Goal: Task Accomplishment & Management: Use online tool/utility

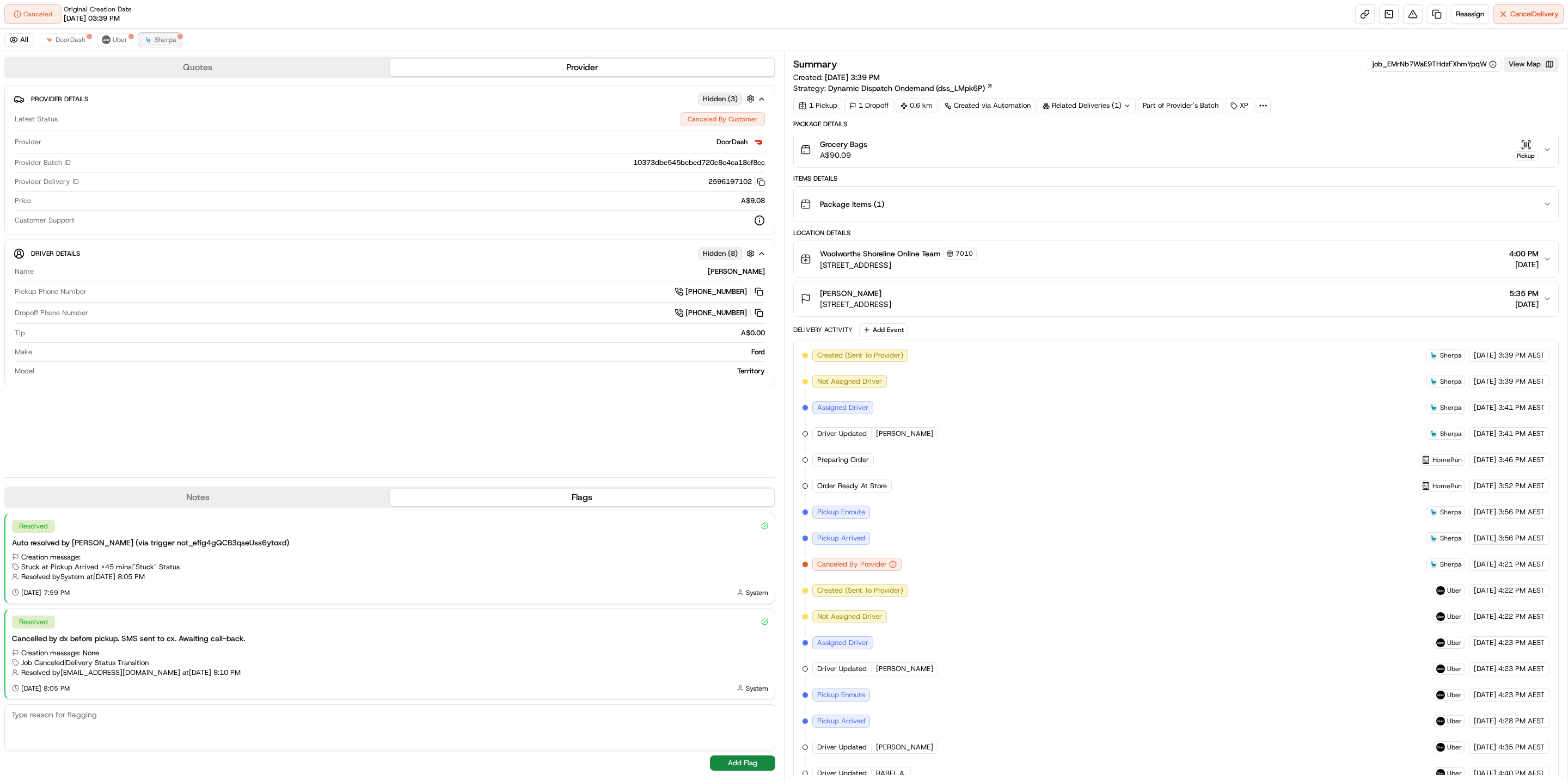
click at [160, 41] on span "Sherpa" at bounding box center [166, 39] width 21 height 9
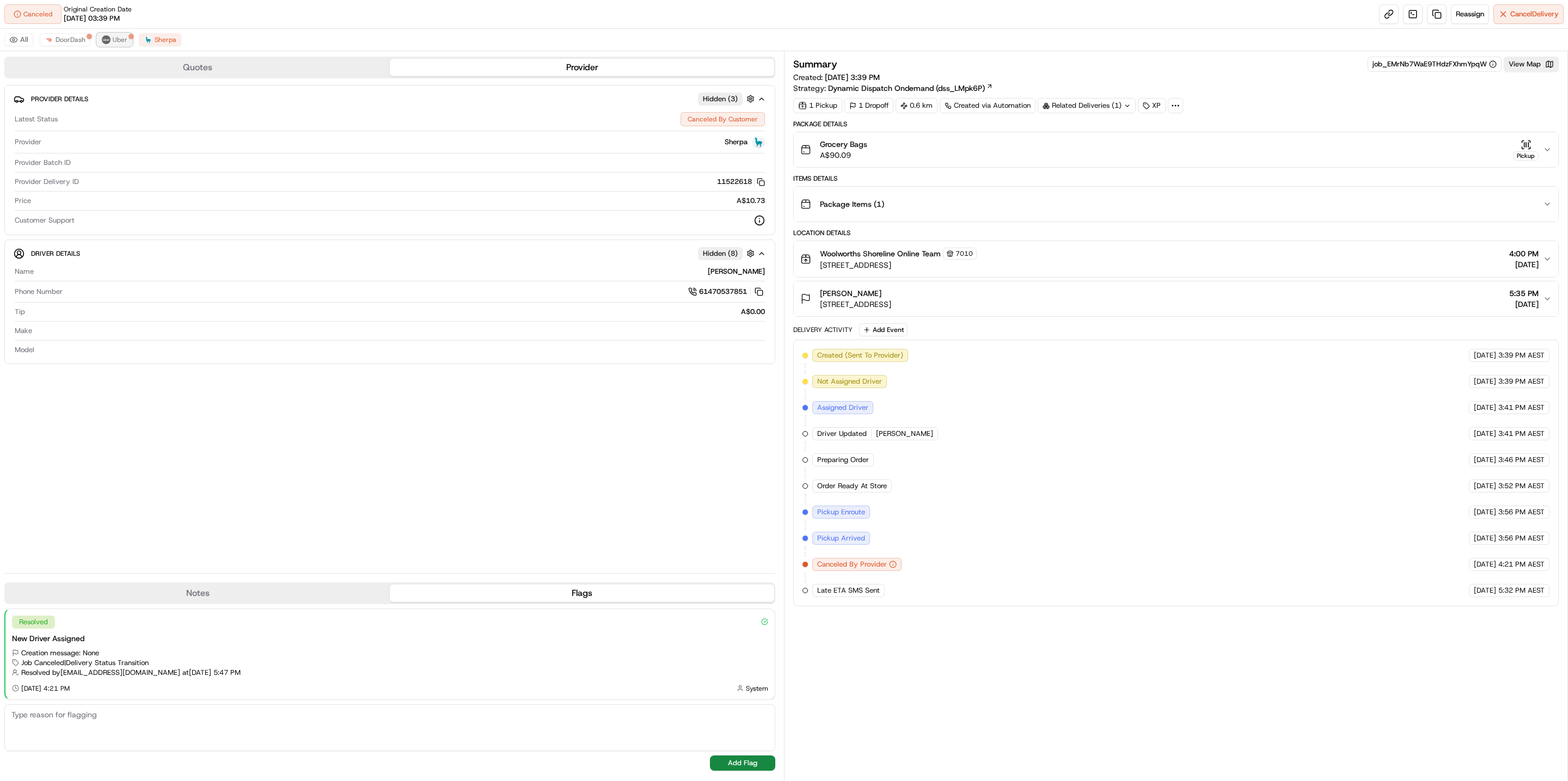
click at [119, 40] on span "Uber" at bounding box center [120, 39] width 15 height 9
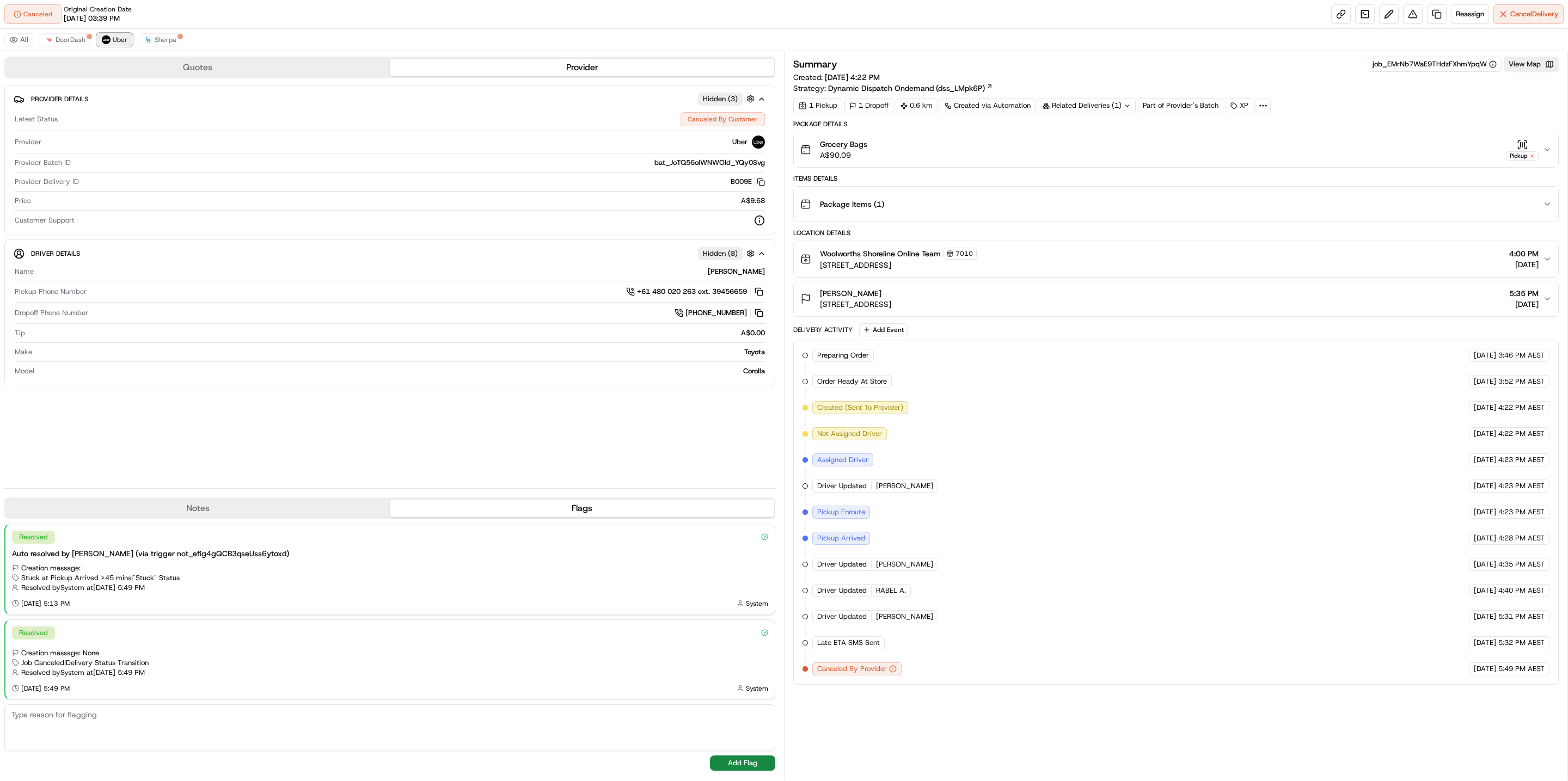
click at [97, 36] on button "Uber" at bounding box center [114, 39] width 35 height 13
click at [89, 31] on div "All DoorDash Uber Sherpa" at bounding box center [784, 40] width 1568 height 22
click at [82, 36] on span "DoorDash" at bounding box center [70, 39] width 30 height 9
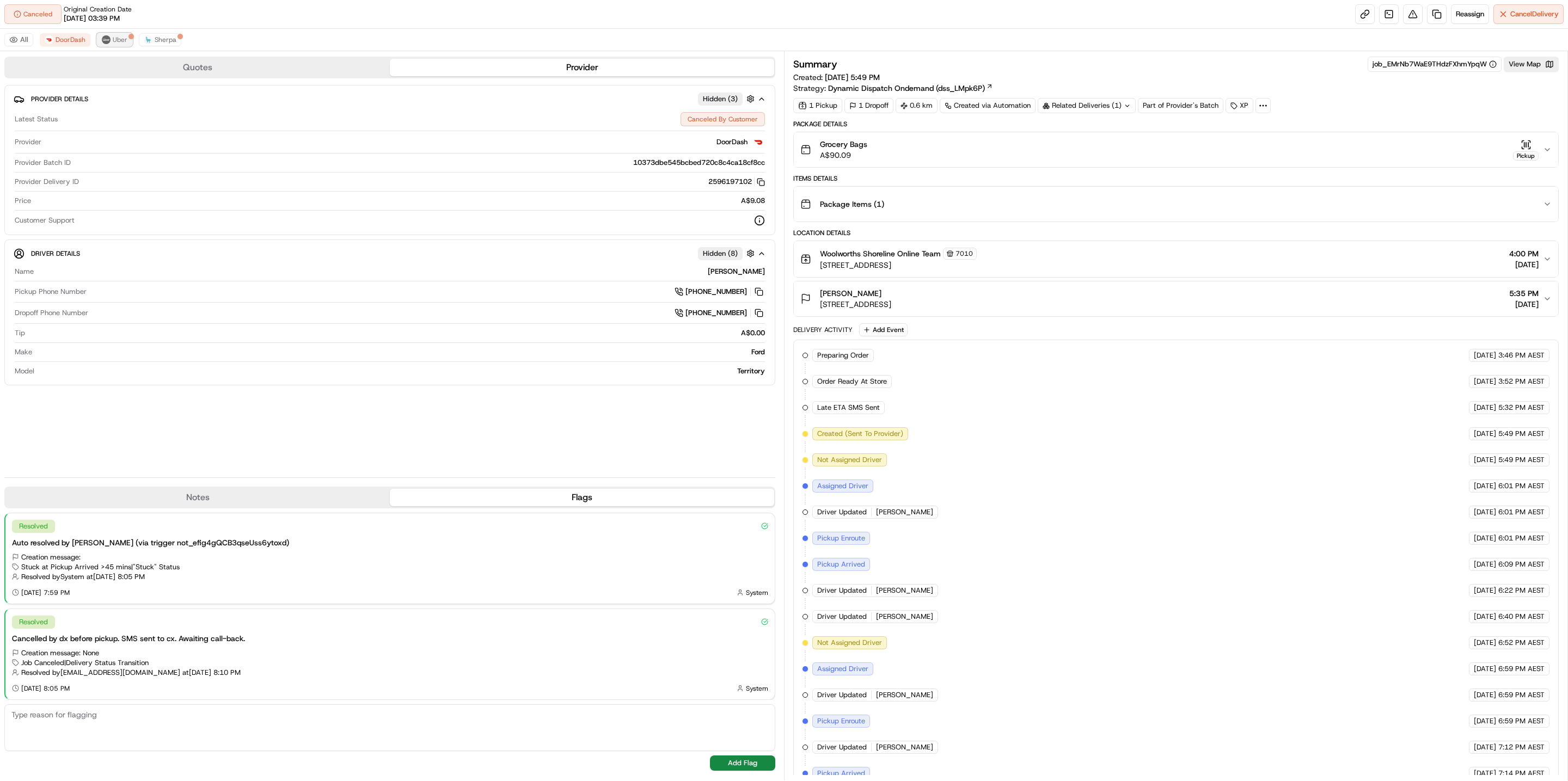
click at [110, 36] on button "Uber" at bounding box center [114, 39] width 35 height 13
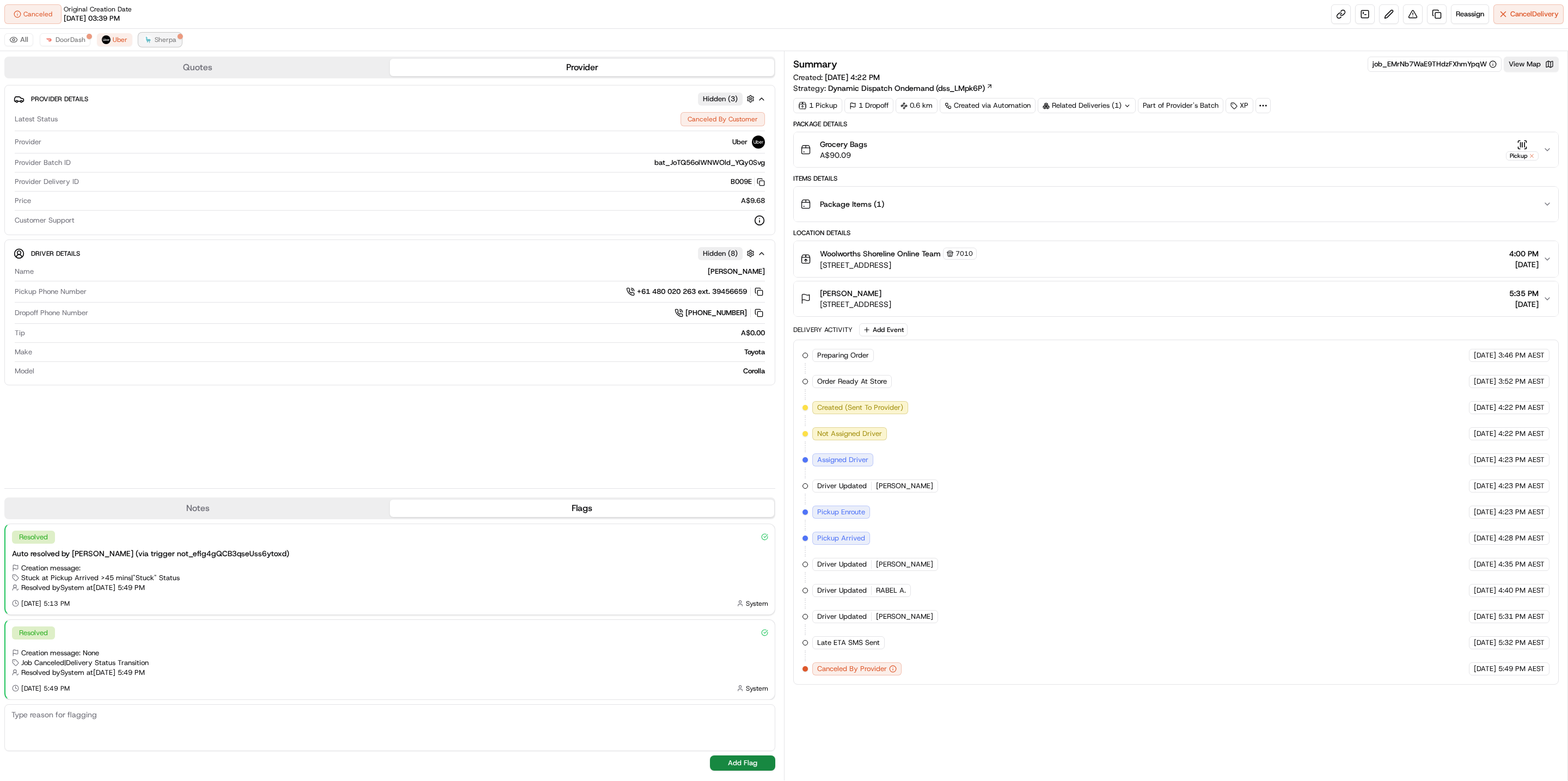
drag, startPoint x: 172, startPoint y: 45, endPoint x: 167, endPoint y: 40, distance: 7.1
click at [171, 41] on button "Sherpa" at bounding box center [160, 39] width 43 height 13
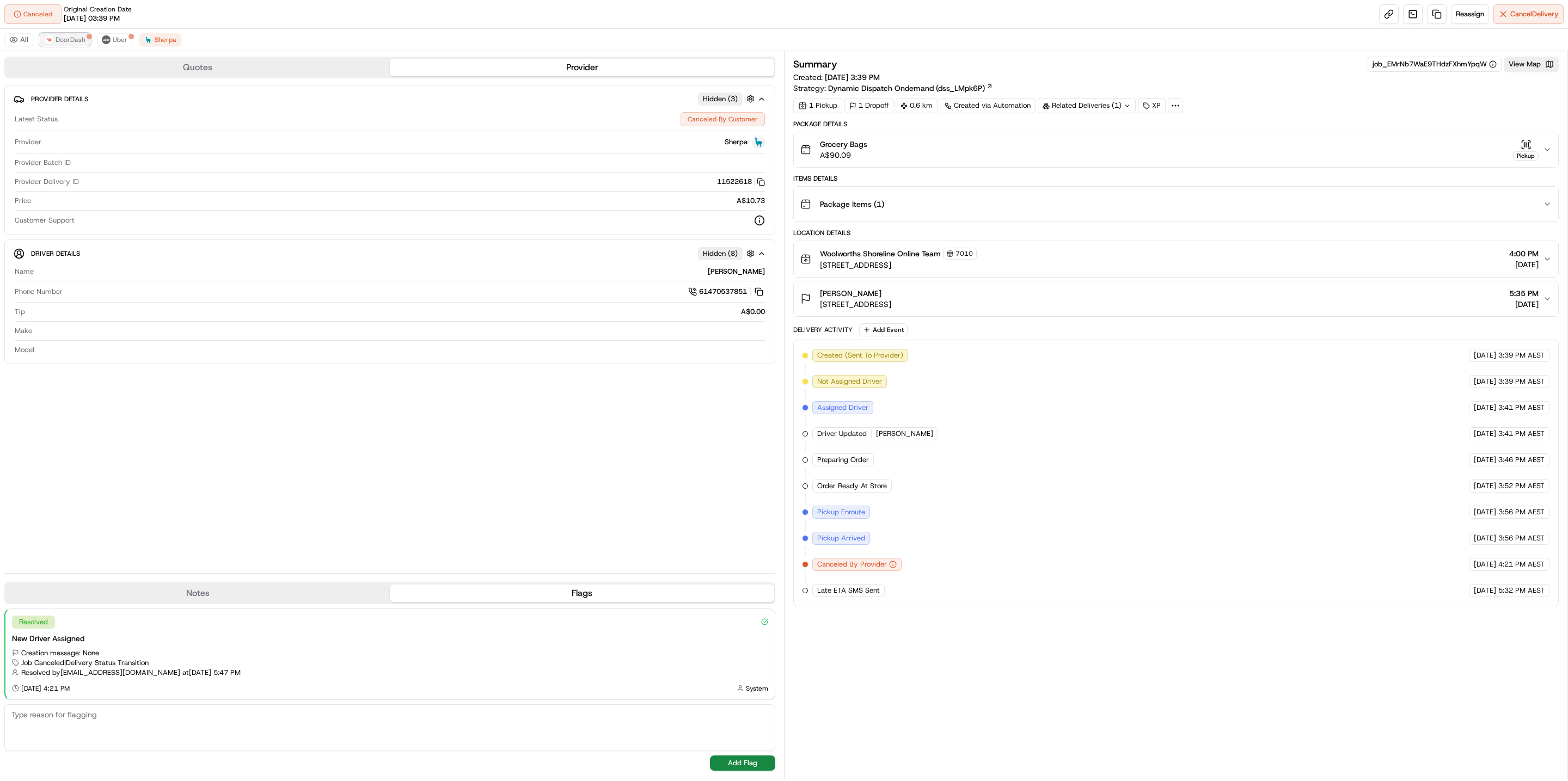
click at [57, 43] on span "DoorDash" at bounding box center [70, 39] width 30 height 9
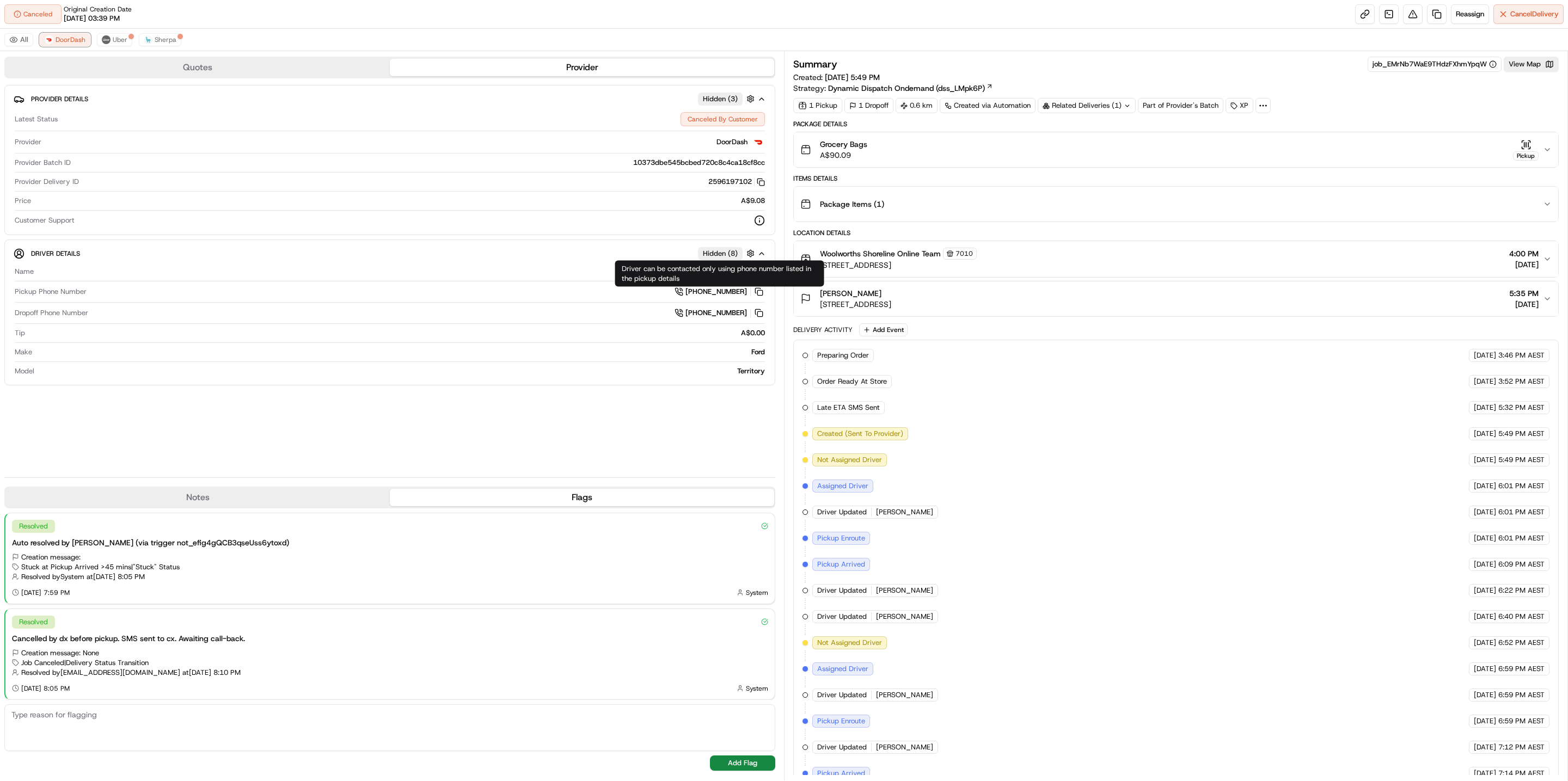
scroll to position [106, 0]
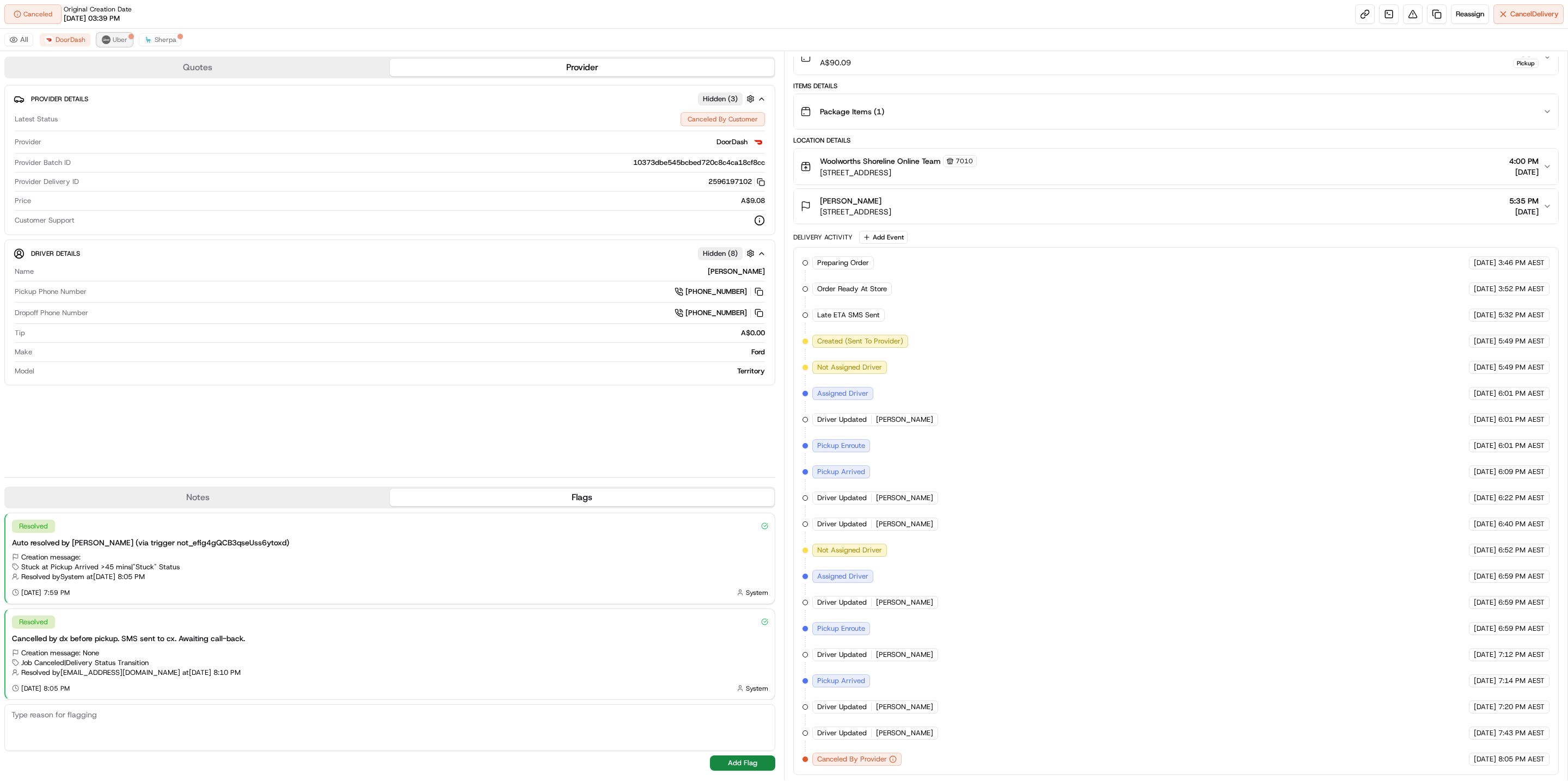
click at [127, 41] on button "Uber" at bounding box center [114, 39] width 35 height 13
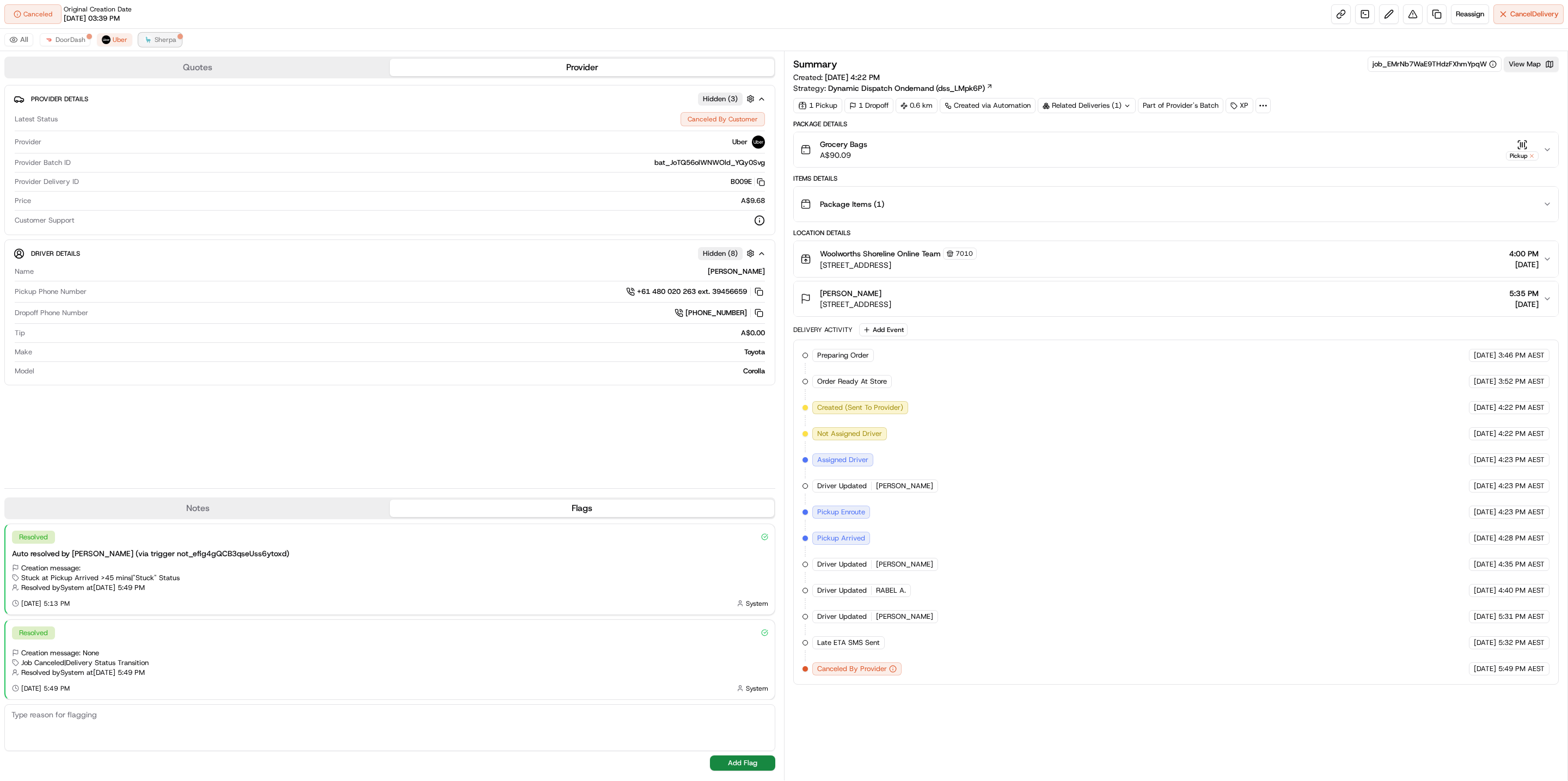
click at [159, 45] on button "Sherpa" at bounding box center [160, 39] width 43 height 13
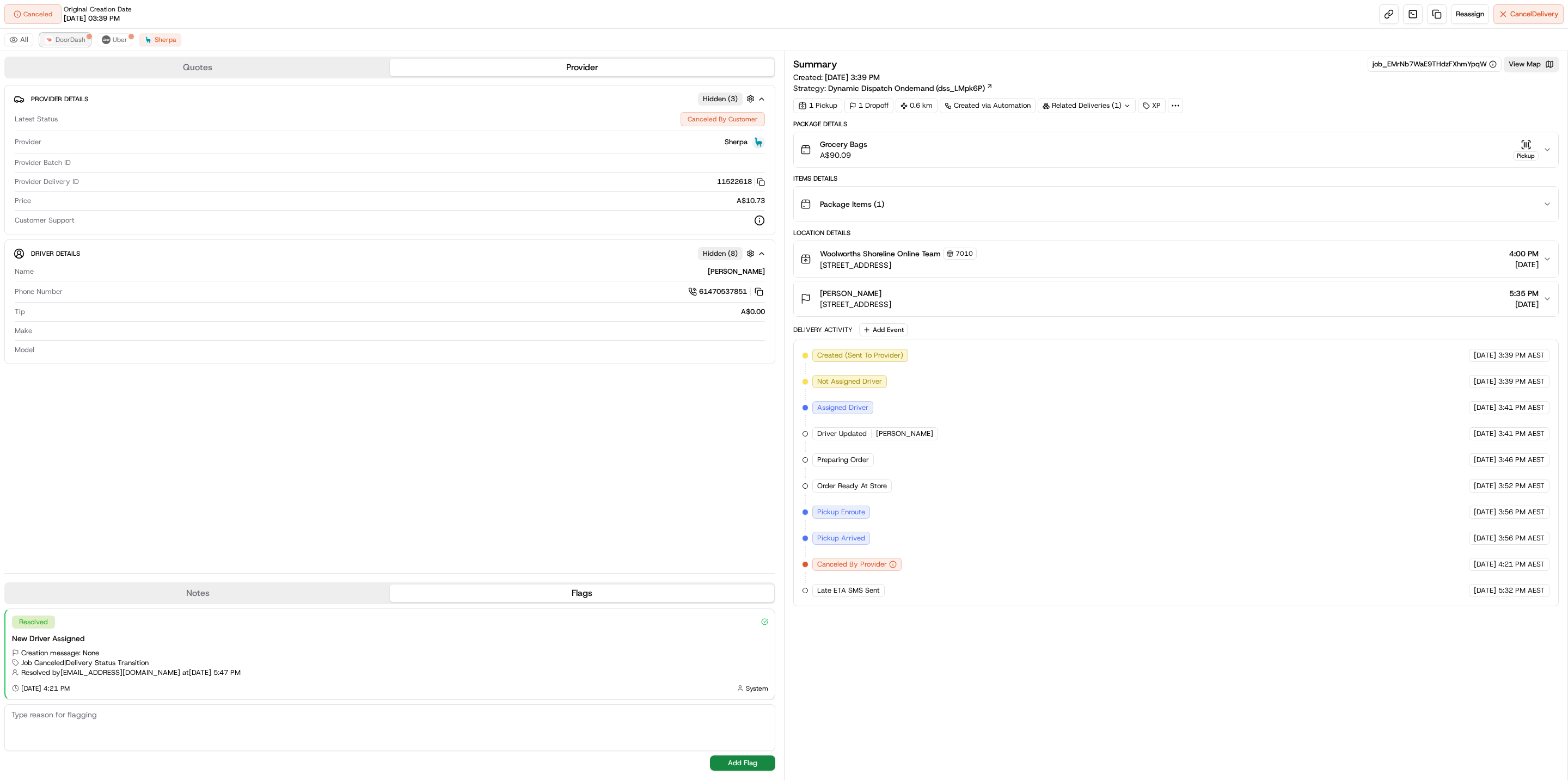
click at [88, 44] on button "DoorDash" at bounding box center [65, 39] width 51 height 13
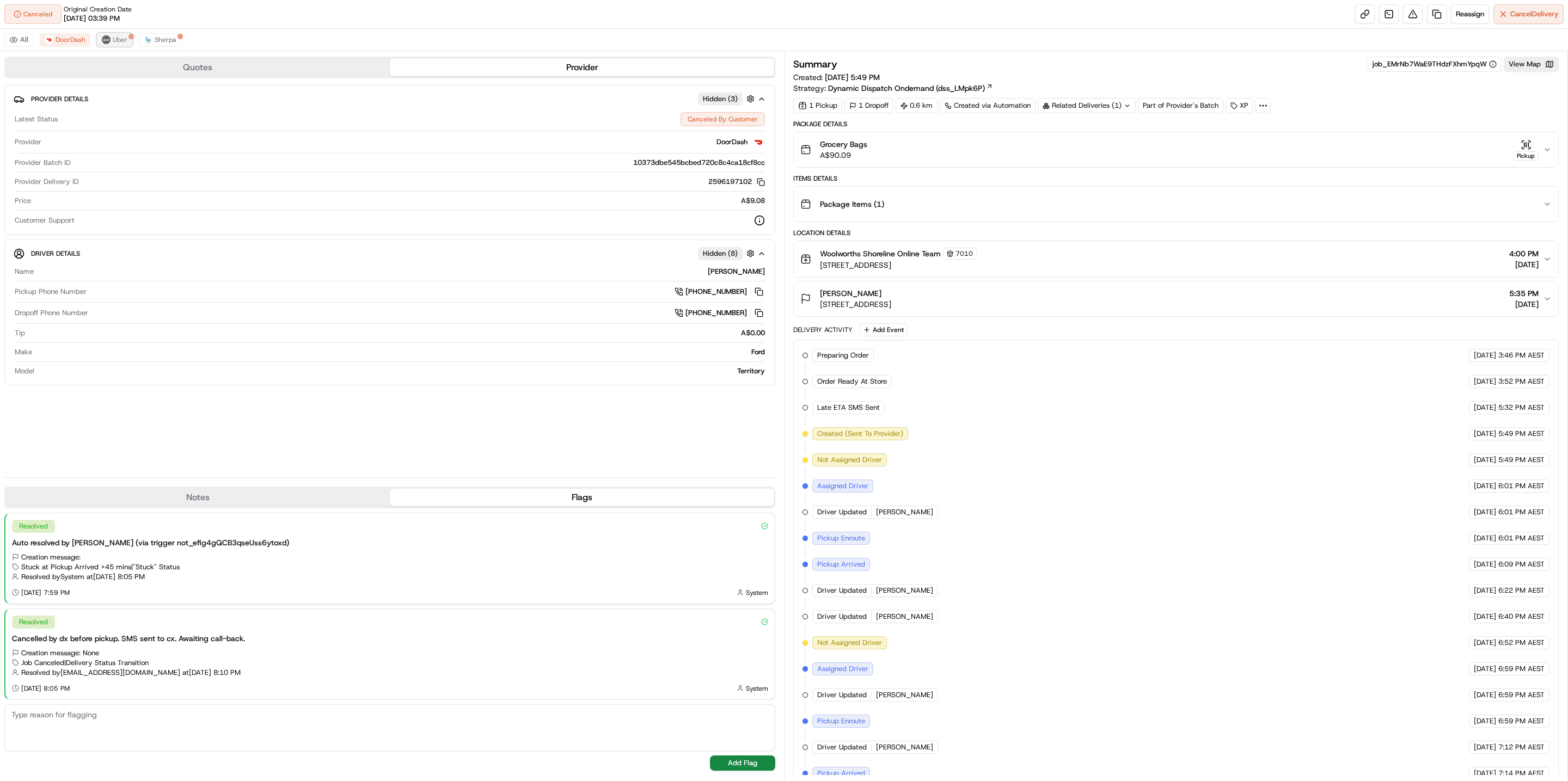
click at [106, 40] on img at bounding box center [105, 39] width 9 height 9
